Goal: Transaction & Acquisition: Download file/media

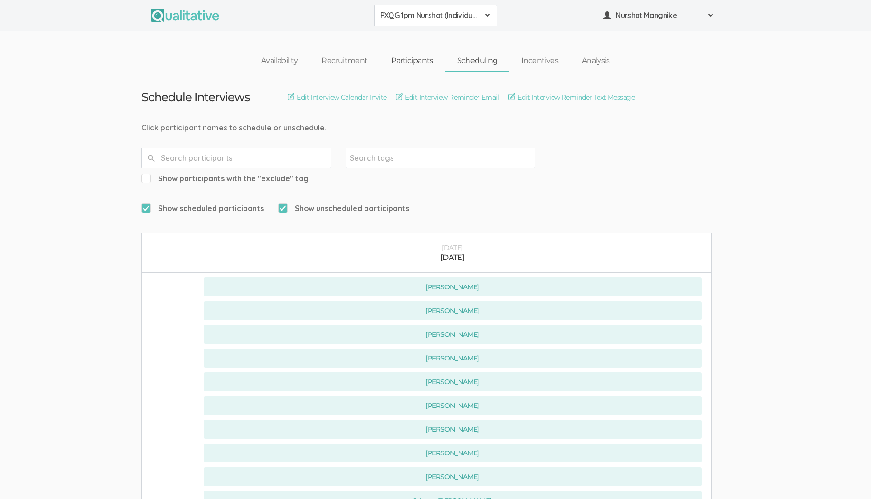
click at [387, 57] on link "Participants" at bounding box center [412, 61] width 66 height 20
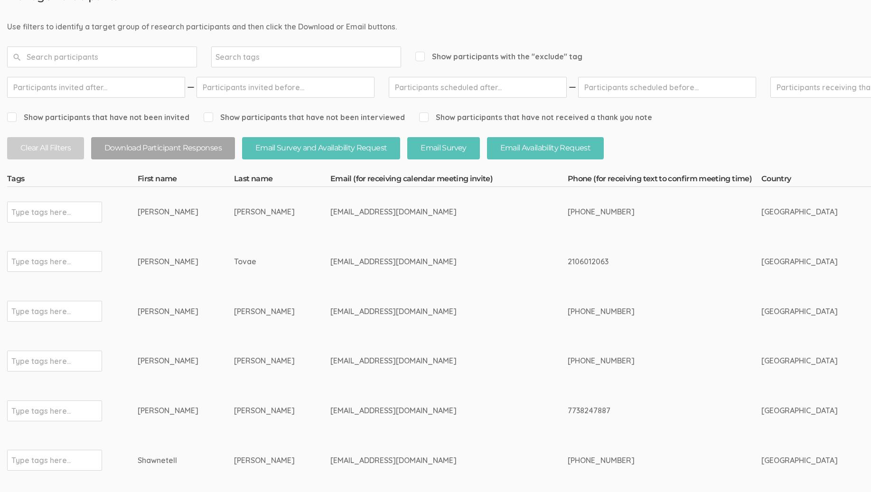
scroll to position [114, 0]
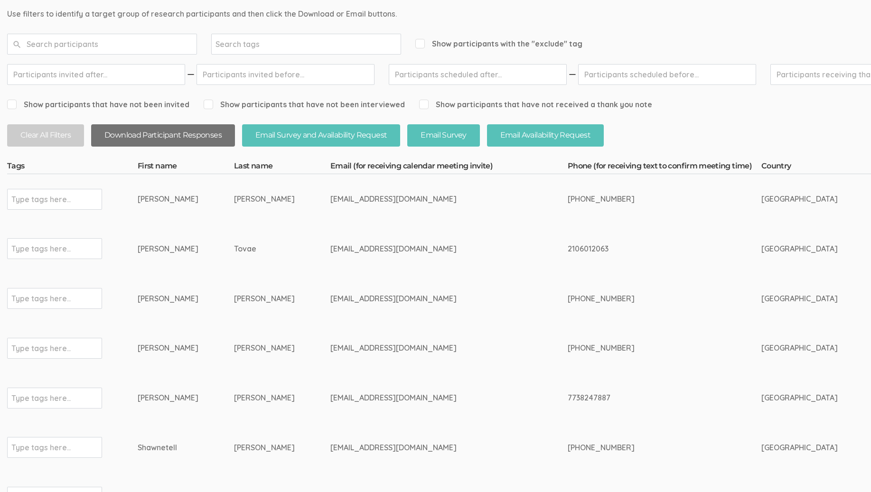
click at [157, 134] on button "Download Participant Responses" at bounding box center [163, 135] width 144 height 22
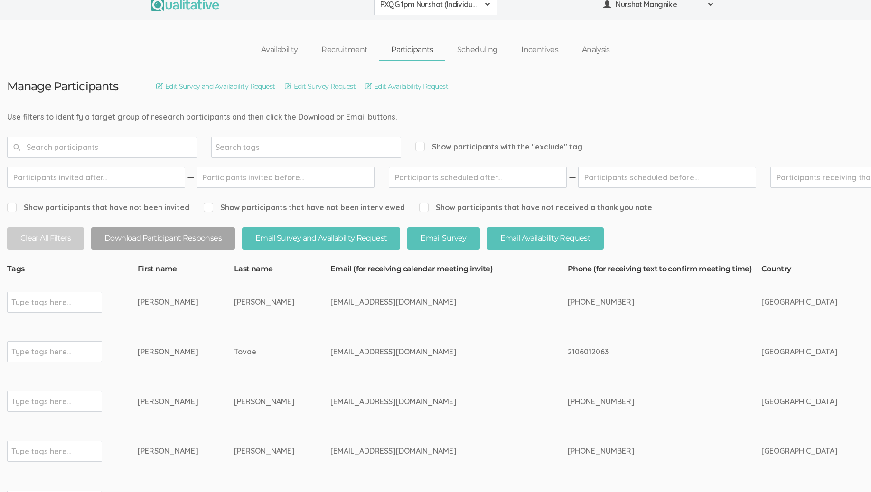
scroll to position [0, 0]
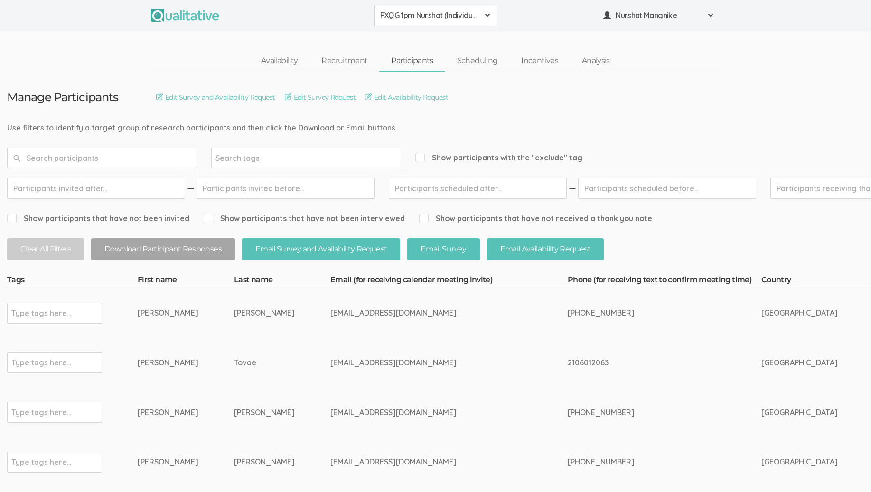
click at [439, 8] on button "PXQG 1pm Nurshat (Individual)" at bounding box center [435, 15] width 123 height 21
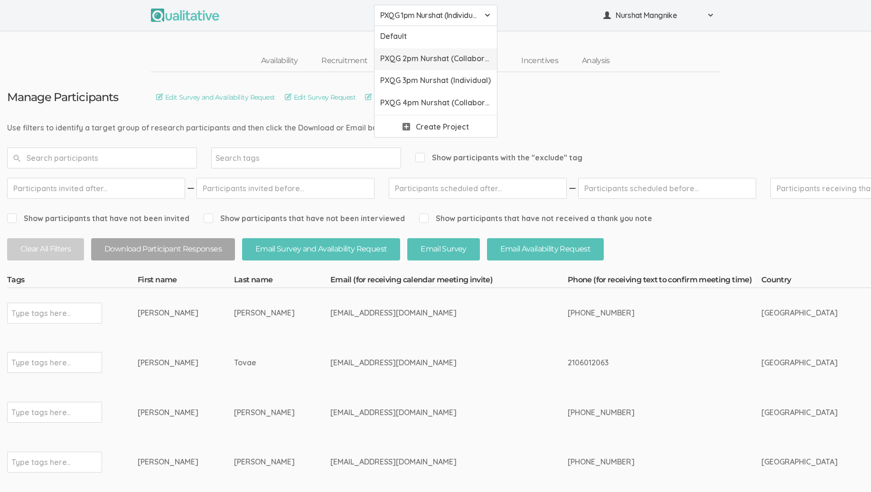
click at [432, 56] on span "PXQG 2pm Nurshat (Collaborative)" at bounding box center [435, 58] width 111 height 11
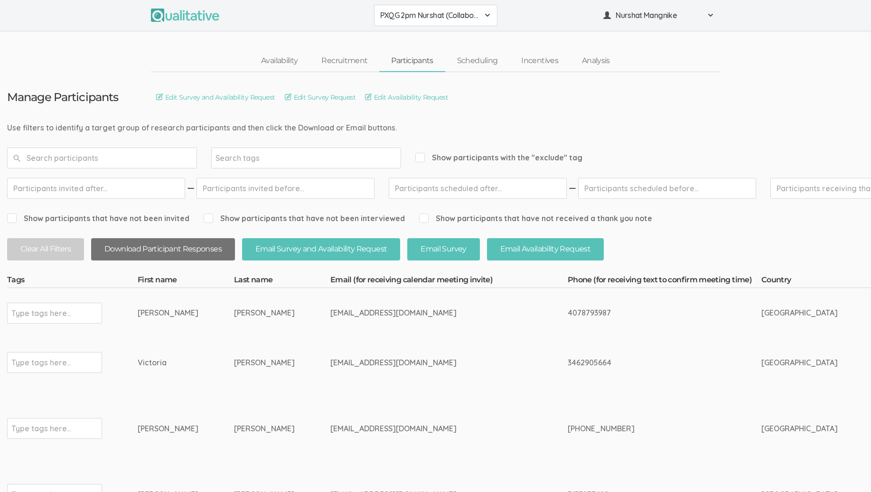
click at [140, 249] on button "Download Participant Responses" at bounding box center [163, 249] width 144 height 22
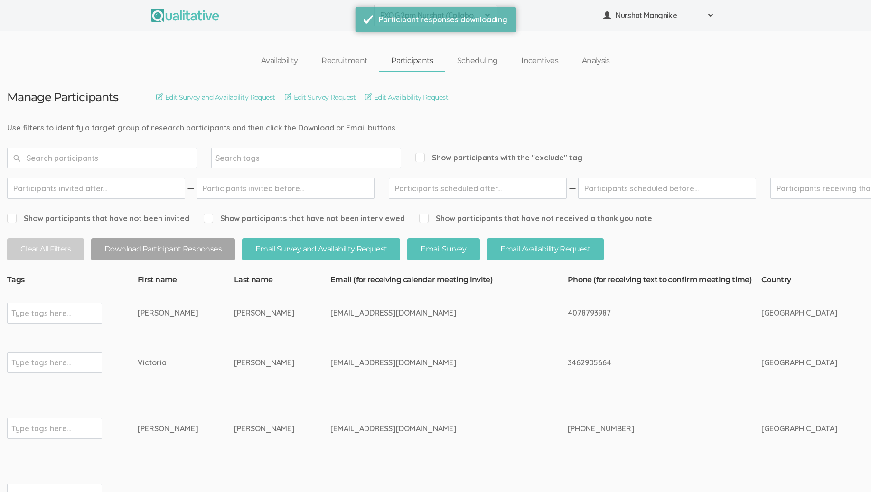
click at [568, 23] on ul "PXQG 2pm Nurshat (Collaborative) Default PXQG 1pm Nurshat (Individual) PXQG 2pm…" at bounding box center [436, 15] width 570 height 21
drag, startPoint x: 261, startPoint y: 2, endPoint x: 263, endPoint y: 7, distance: 5.1
click at [262, 4] on div "PXQG 2pm Nurshat (Collaborative) Default PXQG 1pm Nurshat (Individual) PXQG 2pm…" at bounding box center [435, 15] width 871 height 31
click at [544, 6] on ul "PXQG 2pm Nurshat (Collaborative) Default PXQG 1pm Nurshat (Individual) PXQG 2pm…" at bounding box center [436, 15] width 570 height 21
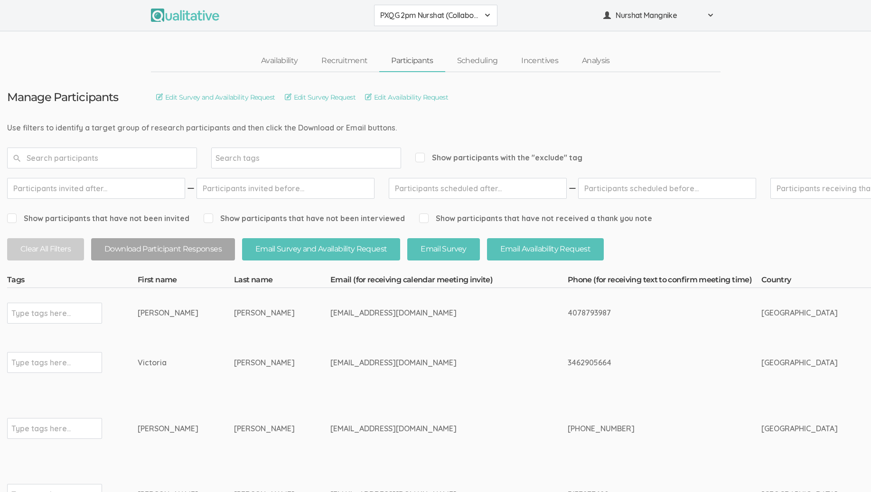
click at [489, 5] on button "PXQG 2pm Nurshat (Collaborative)" at bounding box center [435, 15] width 123 height 21
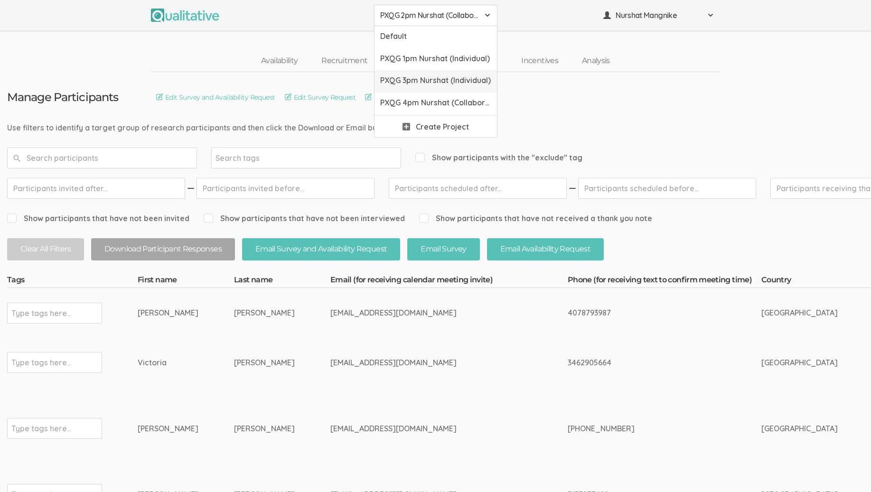
click at [429, 83] on span "PXQG 3pm Nurshat (Individual)" at bounding box center [435, 80] width 111 height 11
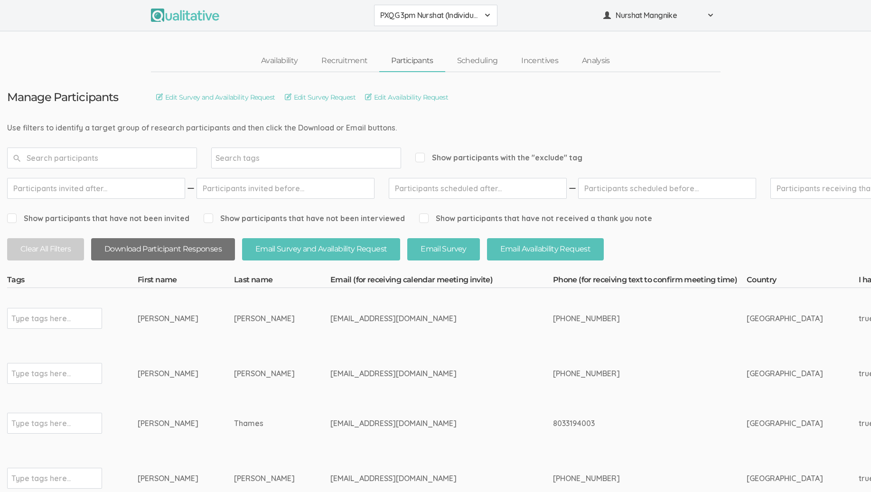
click at [169, 248] on button "Download Participant Responses" at bounding box center [163, 249] width 144 height 22
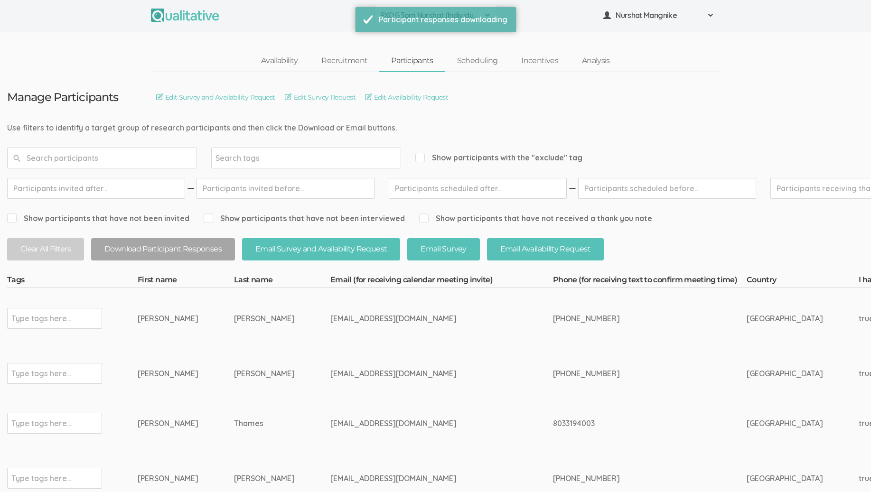
click at [269, 16] on li at bounding box center [212, 15] width 123 height 13
click at [384, 5] on button "PXQG 3pm Nurshat (Individual)" at bounding box center [435, 15] width 123 height 21
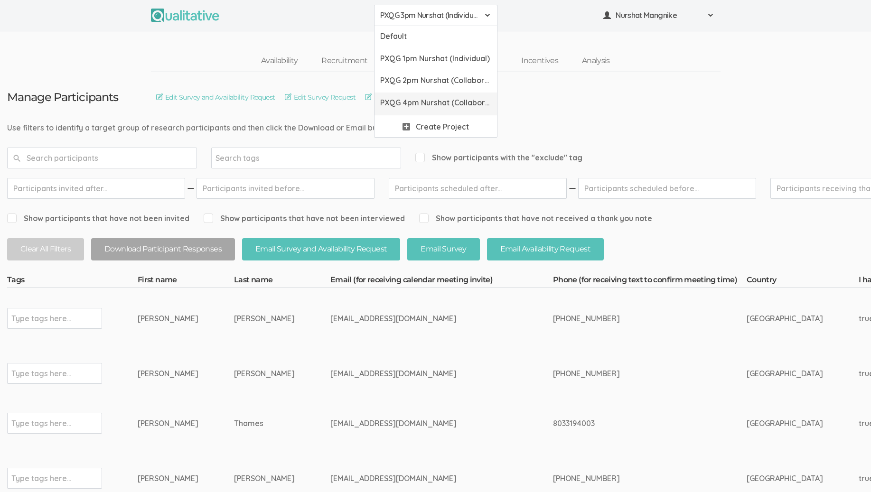
click at [420, 108] on span "PXQG 4pm Nurshat (Collaborative)" at bounding box center [435, 102] width 111 height 11
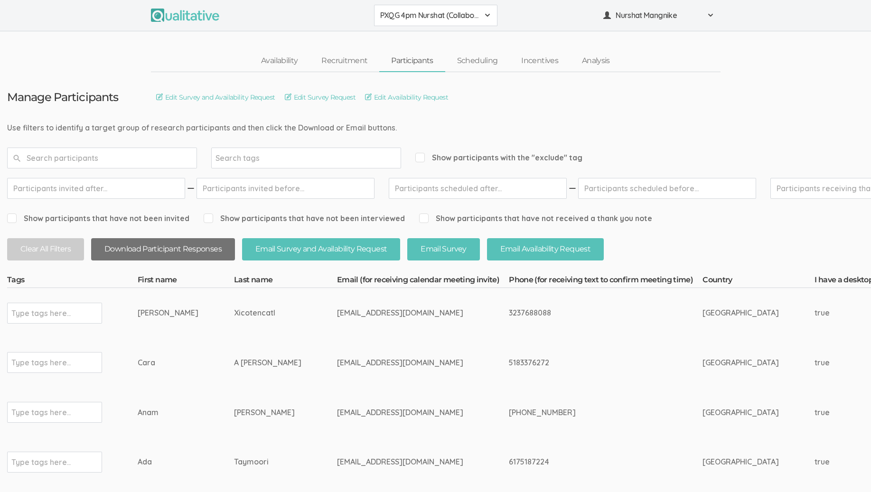
click at [160, 248] on button "Download Participant Responses" at bounding box center [163, 249] width 144 height 22
